Goal: Information Seeking & Learning: Learn about a topic

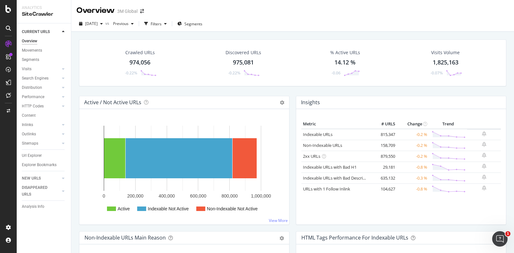
click at [219, 75] on div "Discovered URLs 975,081 -0.22%" at bounding box center [243, 62] width 48 height 33
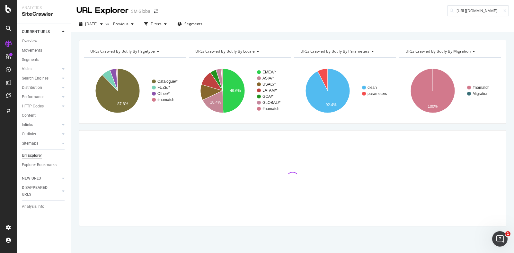
scroll to position [0, 236]
type input "[URL][DOMAIN_NAME]"
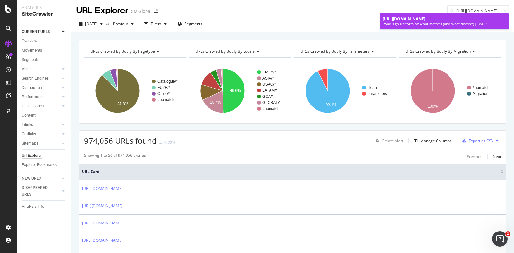
click at [425, 22] on span "[URL][DOMAIN_NAME]" at bounding box center [403, 18] width 43 height 5
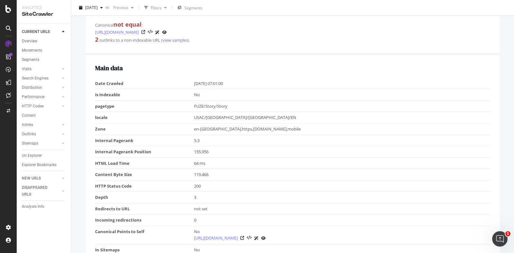
scroll to position [120, 0]
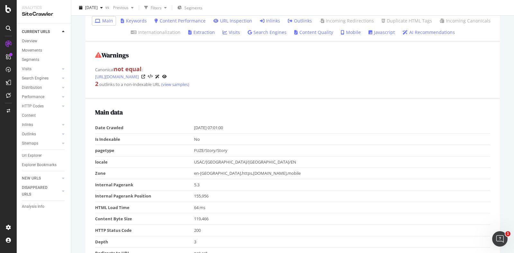
click at [77, 109] on div "[URL][DOMAIN_NAME] View HTML Source Road sign uniformity: what matters (and wha…" at bounding box center [292, 37] width 442 height 253
drag, startPoint x: 132, startPoint y: 138, endPoint x: 92, endPoint y: 132, distance: 40.2
click at [92, 99] on div "Warnings Canonical not equal : [URL][DOMAIN_NAME] 2 outlinks to a non-indexable…" at bounding box center [292, 70] width 414 height 57
click at [88, 99] on div "Warnings Canonical not equal : [URL][DOMAIN_NAME] 2 outlinks to a non-indexable…" at bounding box center [292, 70] width 414 height 57
drag, startPoint x: 90, startPoint y: 127, endPoint x: 118, endPoint y: 136, distance: 29.6
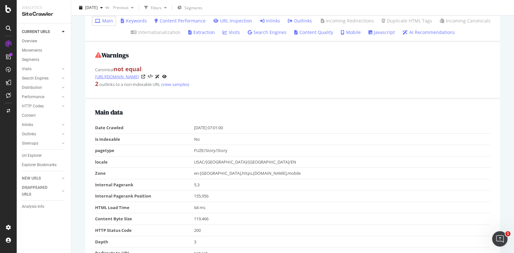
click at [118, 99] on div "Warnings Canonical not equal : [URL][DOMAIN_NAME] 2 outlinks to a non-indexable…" at bounding box center [292, 70] width 414 height 57
copy link "[URL][DOMAIN_NAME]"
